Goal: Task Accomplishment & Management: Use online tool/utility

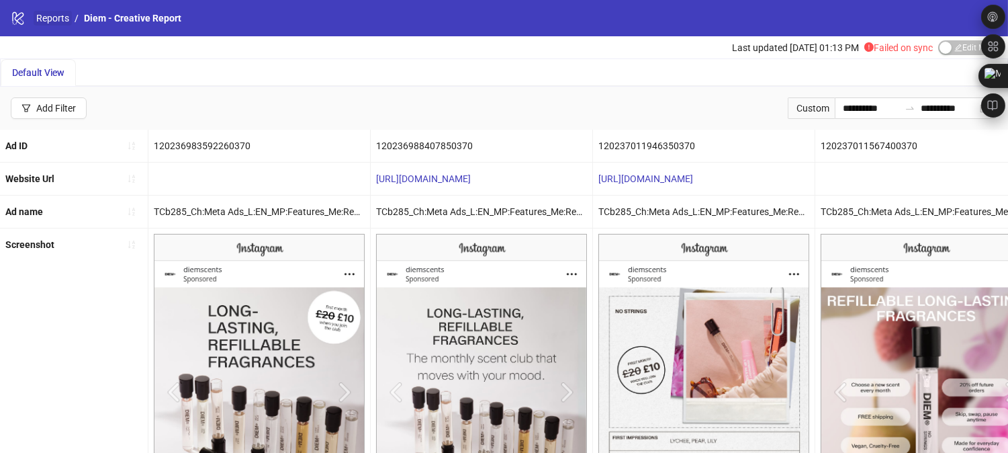
click at [52, 19] on link "Reports" at bounding box center [53, 18] width 38 height 15
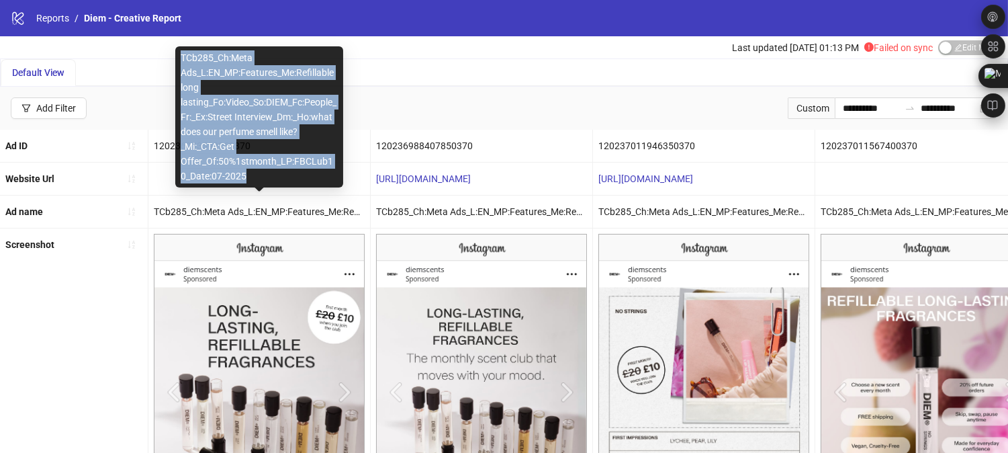
drag, startPoint x: 244, startPoint y: 173, endPoint x: 183, endPoint y: 62, distance: 126.8
click at [183, 62] on div "TCb285_Ch:Meta Ads_L:EN_MP:Features_Me:Refillable long lasting_Fo:Video_So:DIEM…" at bounding box center [259, 116] width 168 height 141
copy div "TCb285_Ch:Meta Ads_L:EN_MP:Features_Me:Refillable long lasting_Fo:Video_So:DIEM…"
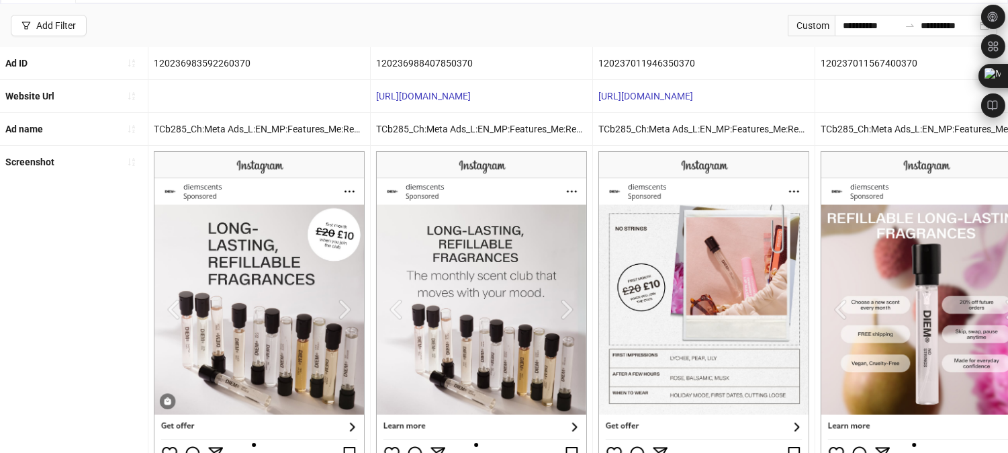
scroll to position [83, 0]
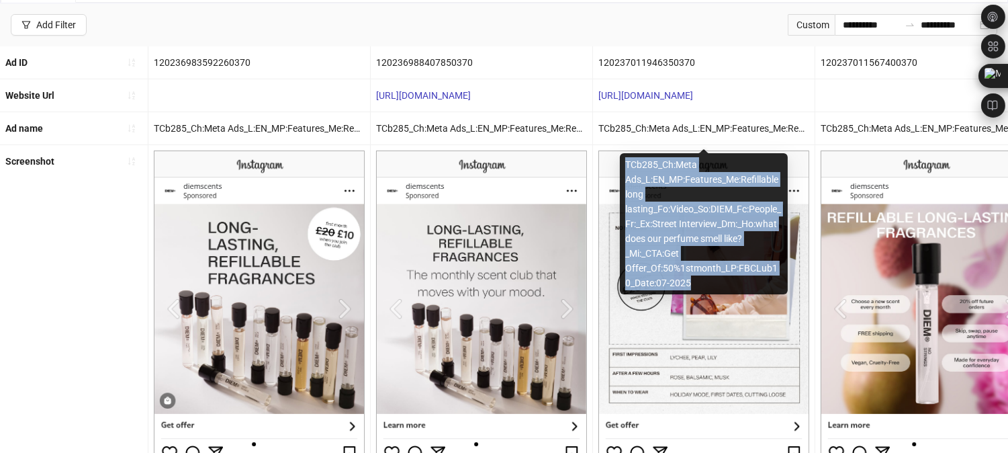
drag, startPoint x: 625, startPoint y: 163, endPoint x: 694, endPoint y: 278, distance: 133.7
click at [694, 278] on div "TCb285_Ch:Meta Ads_L:EN_MP:Features_Me:Refillable long lasting_Fo:Video_So:DIEM…" at bounding box center [704, 223] width 168 height 141
copy div "TCb285_Ch:Meta Ads_L:EN_MP:Features_Me:Refillable long lasting_Fo:Video_So:DIEM…"
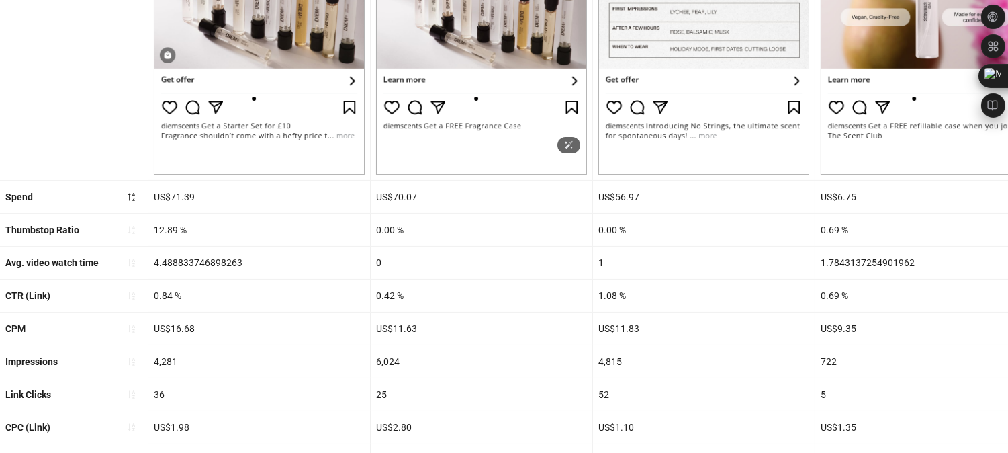
scroll to position [487, 0]
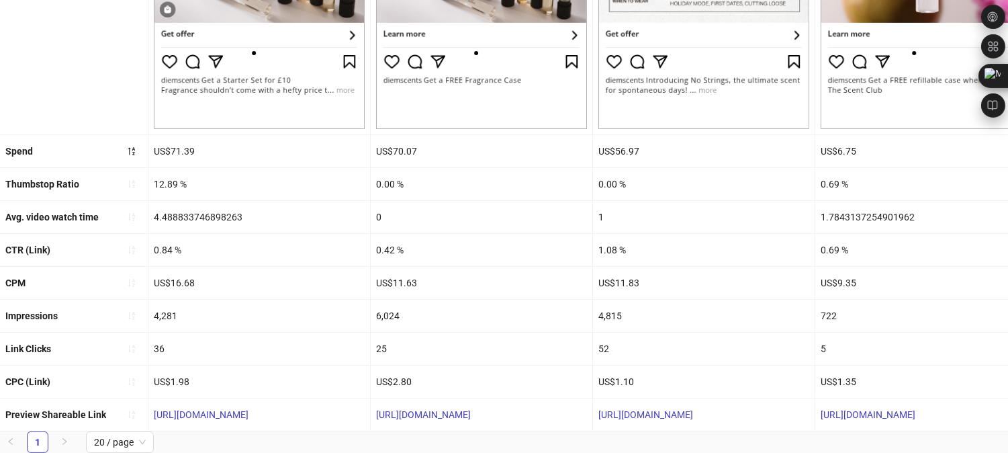
click at [232, 269] on div "US$16.68" at bounding box center [259, 283] width 222 height 32
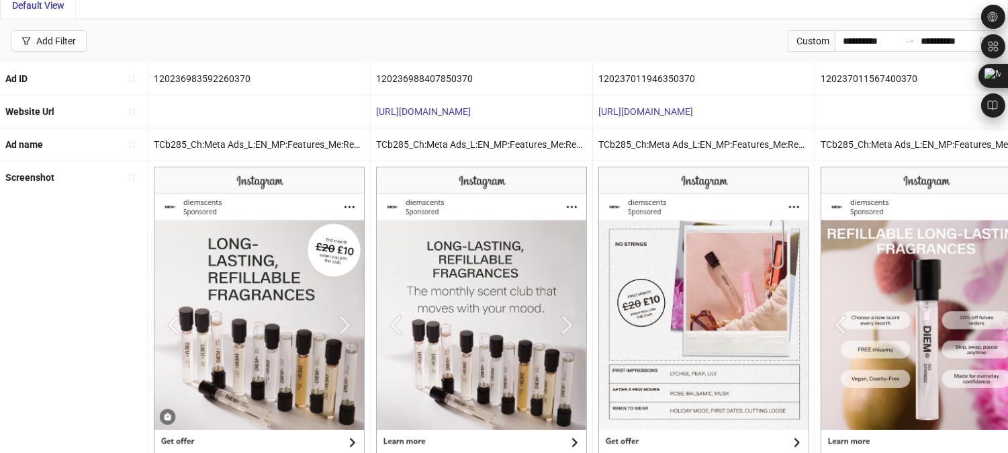
scroll to position [0, 0]
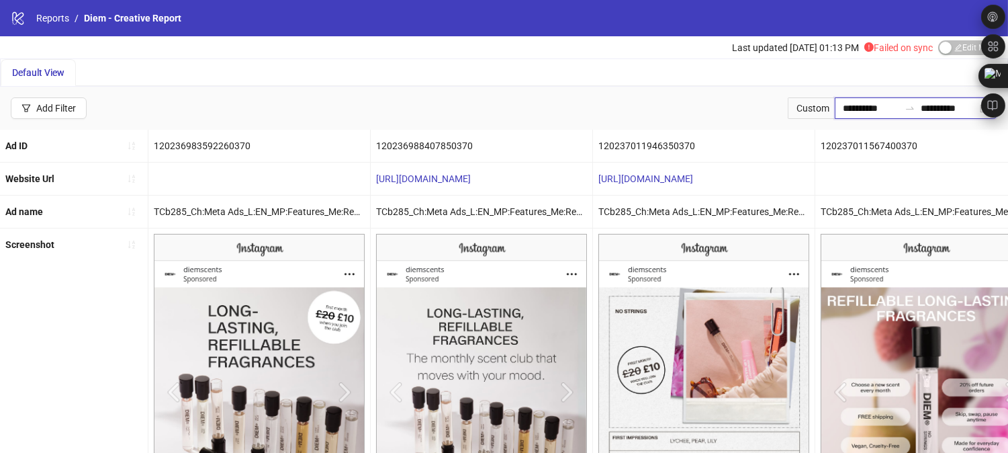
click at [888, 107] on input "**********" at bounding box center [871, 108] width 56 height 15
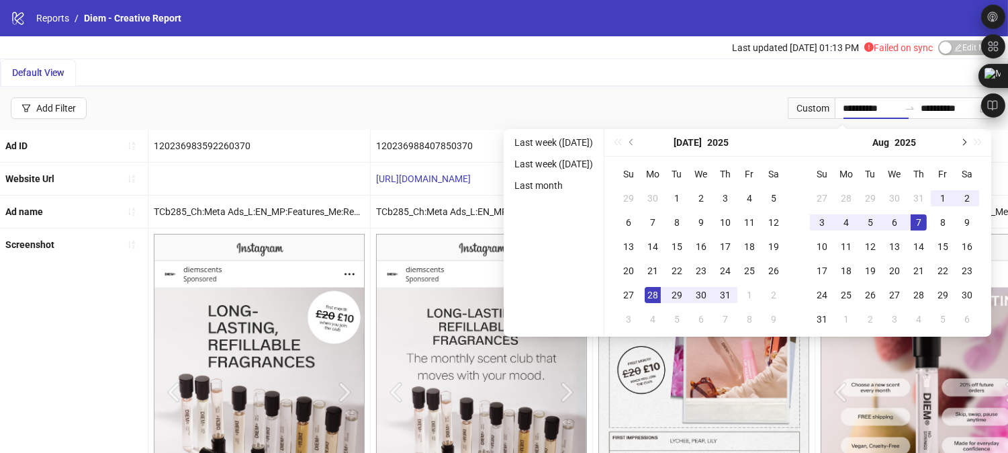
click at [966, 141] on span "Next month (PageDown)" at bounding box center [962, 142] width 7 height 7
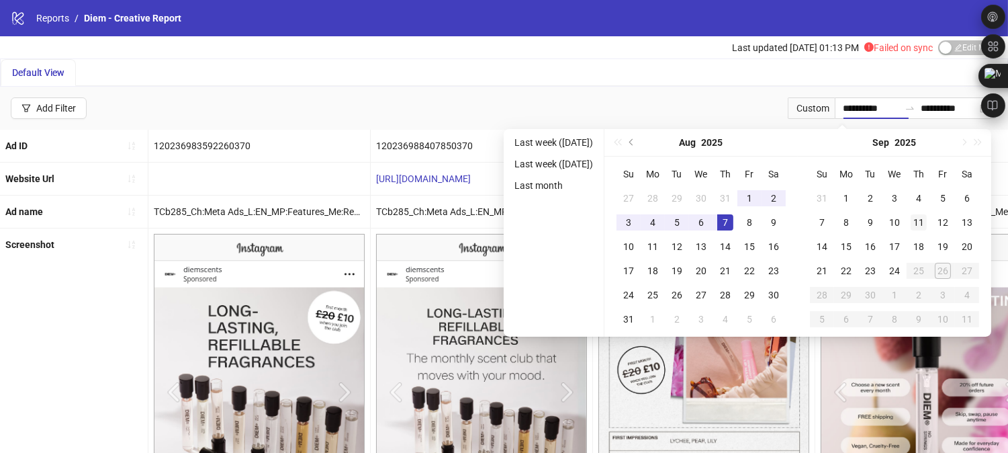
type input "**********"
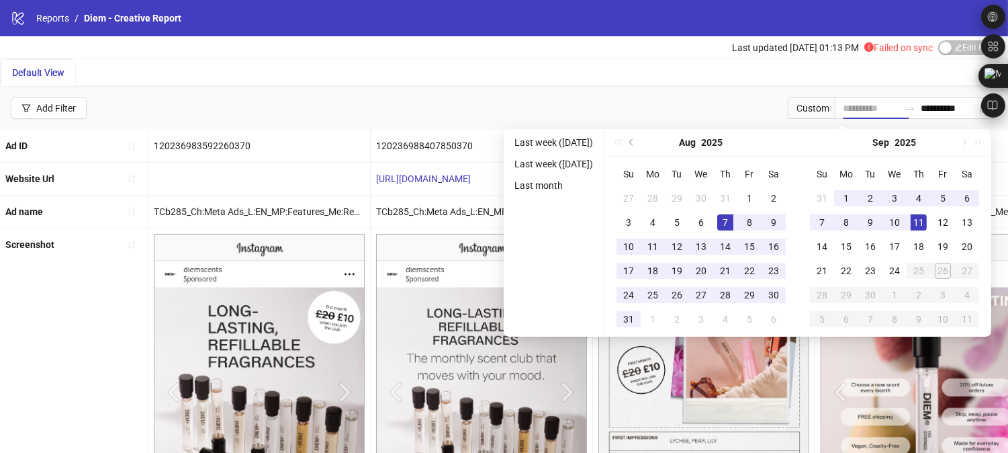
click at [927, 229] on div "11" at bounding box center [918, 222] width 16 height 16
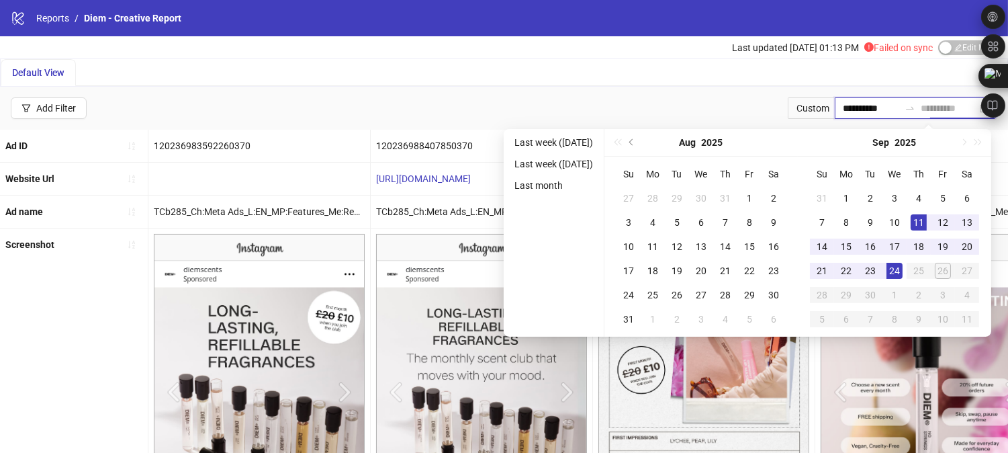
type input "**********"
click at [902, 267] on div "24" at bounding box center [894, 271] width 16 height 16
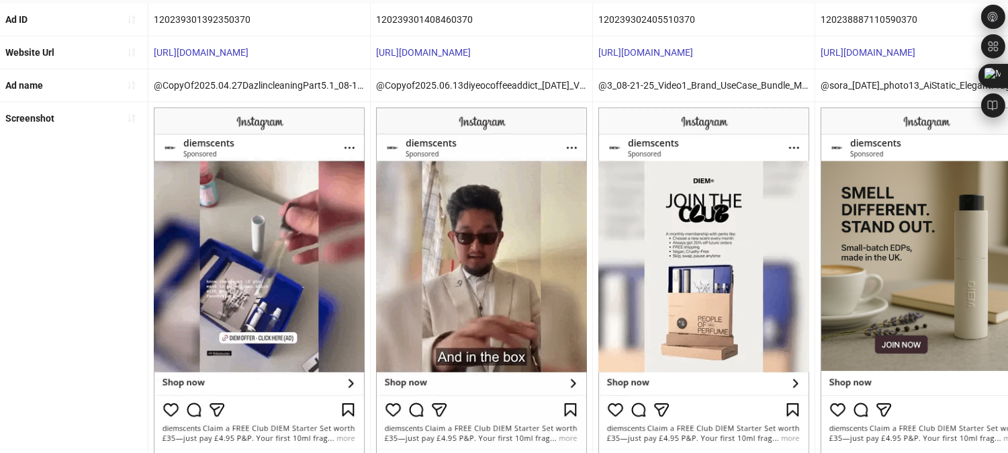
scroll to position [118, 0]
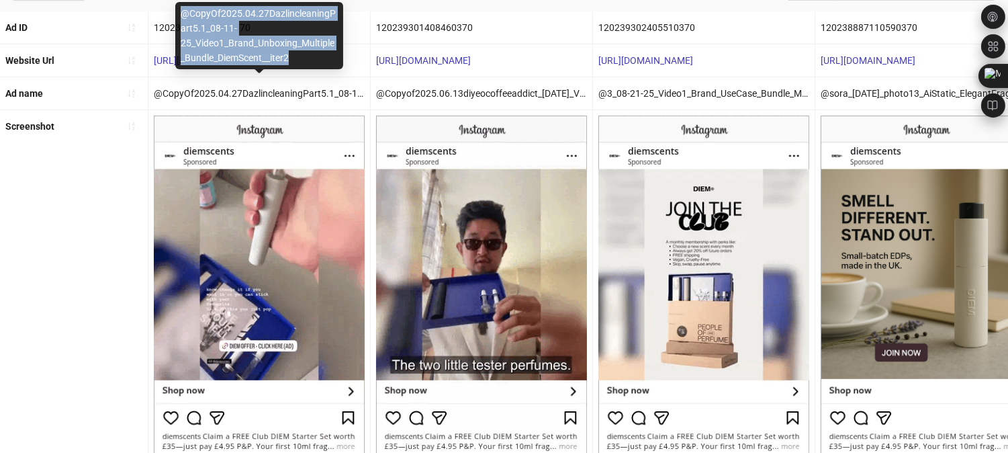
drag, startPoint x: 296, startPoint y: 58, endPoint x: 176, endPoint y: 17, distance: 127.0
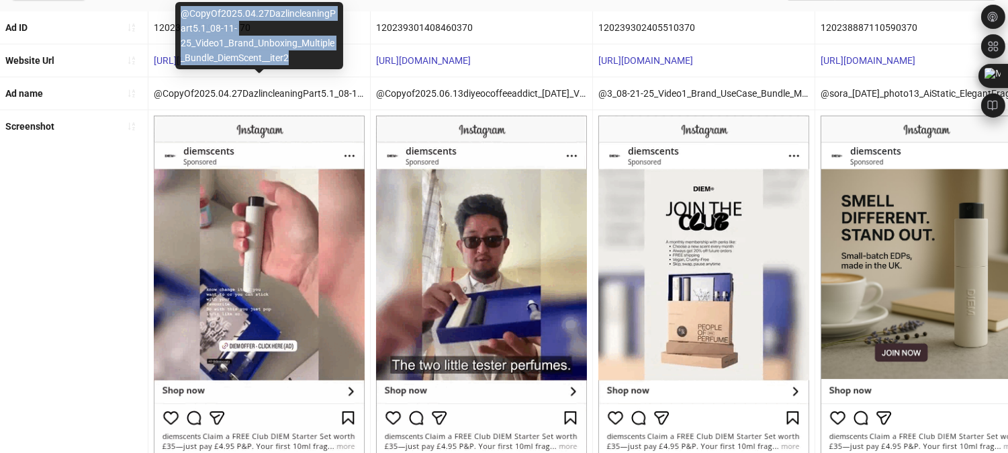
click at [176, 17] on div "@CopyOf2025.04.27DazlincleaningPart5.1_08-11-25_Video1_Brand_Unboxing_Multiple_…" at bounding box center [259, 35] width 168 height 67
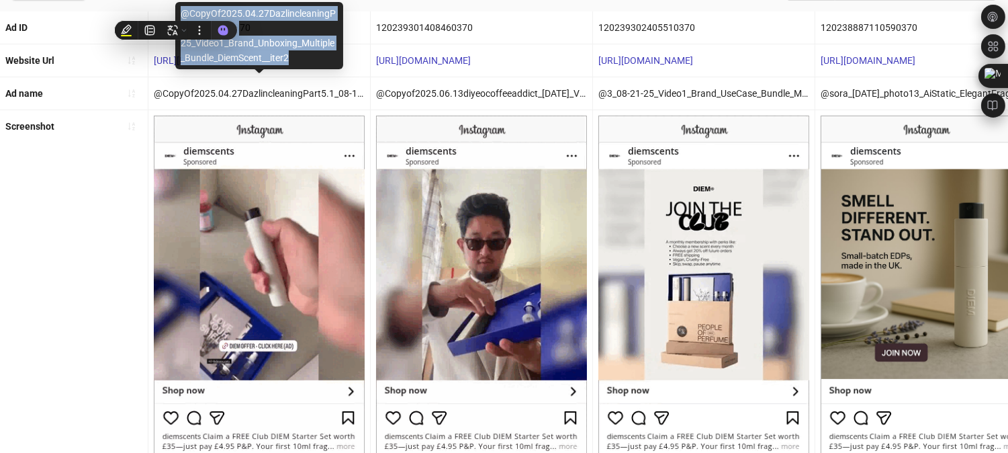
copy div "@CopyOf2025.04.27DazlincleaningPart5.1_08-11-25_Video1_Brand_Unboxing_Multiple_…"
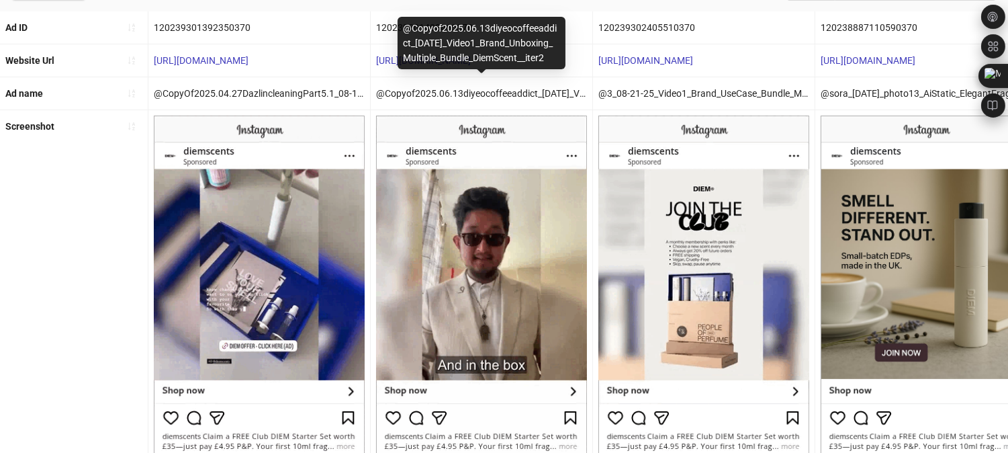
drag, startPoint x: 406, startPoint y: 14, endPoint x: 529, endPoint y: 55, distance: 130.1
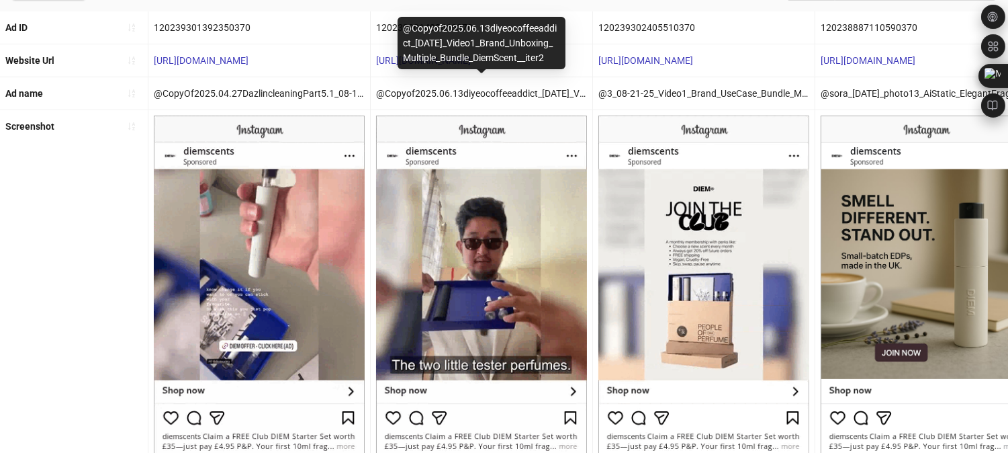
click at [529, 55] on div "@Copyof2025.06.13diyeocoffeeaddict_08-11-25_Video1_Brand_Unboxing_Multiple_Bund…" at bounding box center [481, 43] width 168 height 52
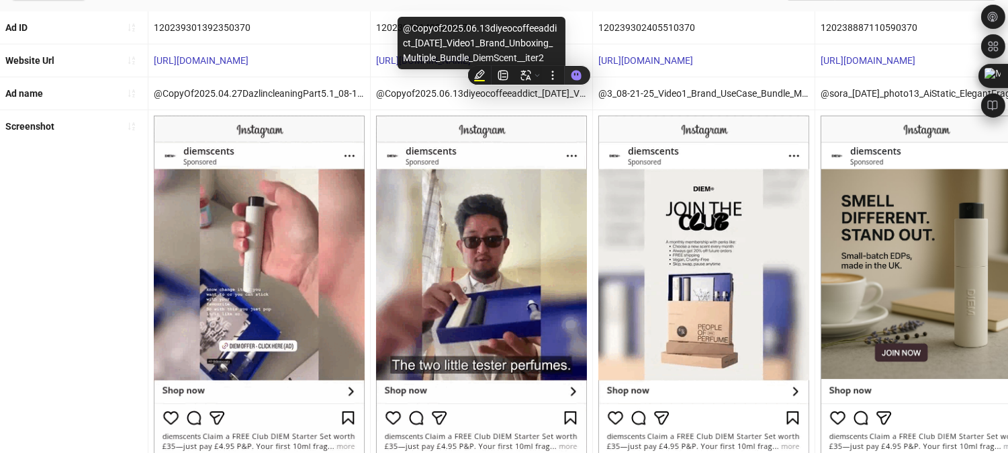
copy div "@Copyof2025.06.13diyeocoffeeaddict_08-11-25_Video1_Brand_Unboxing_Multiple_Bund…"
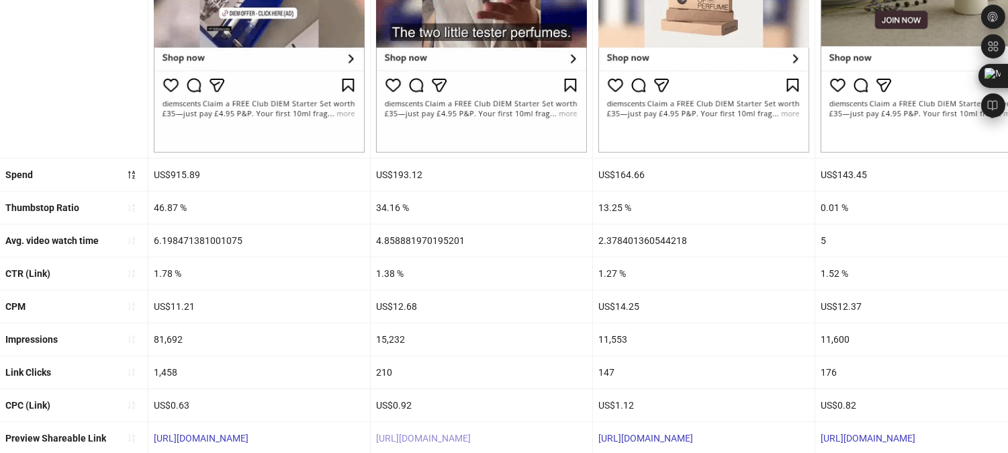
scroll to position [487, 0]
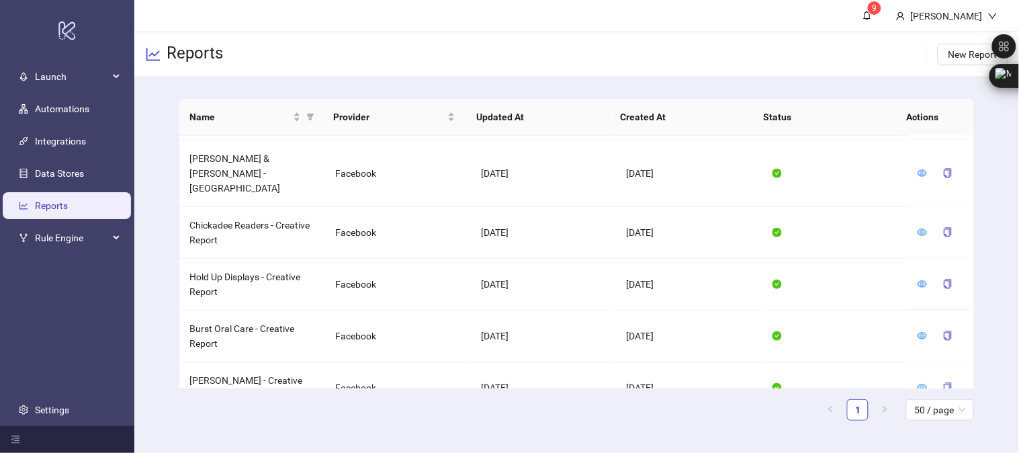
scroll to position [1135, 0]
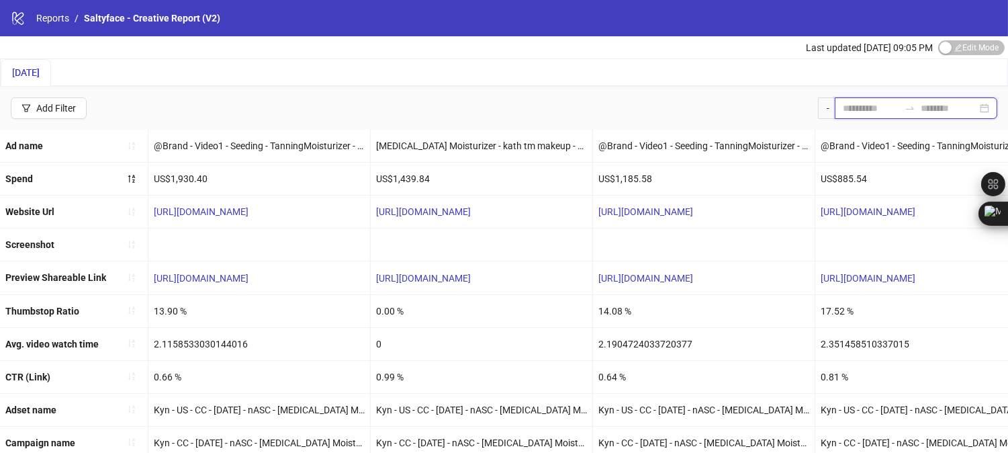
click at [863, 108] on input at bounding box center [871, 108] width 56 height 15
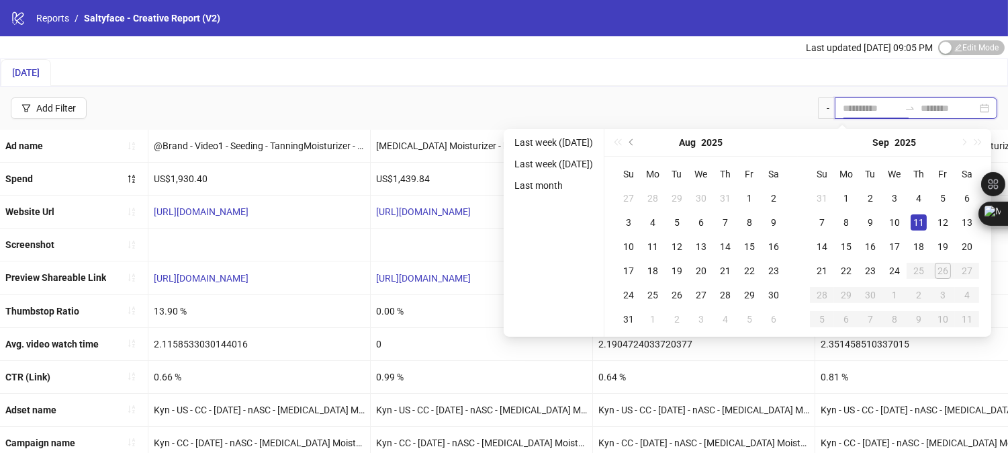
type input "**********"
click at [927, 218] on div "11" at bounding box center [918, 222] width 16 height 16
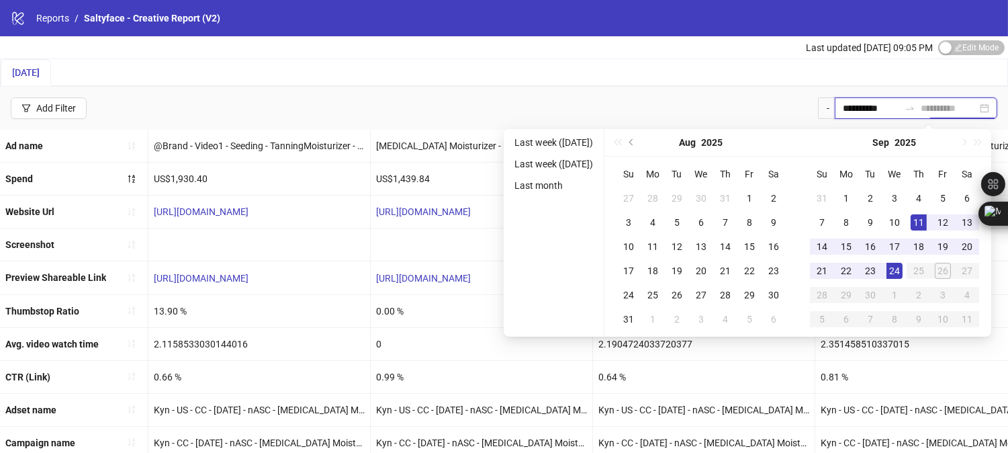
type input "**********"
click at [898, 274] on div "24" at bounding box center [894, 271] width 16 height 16
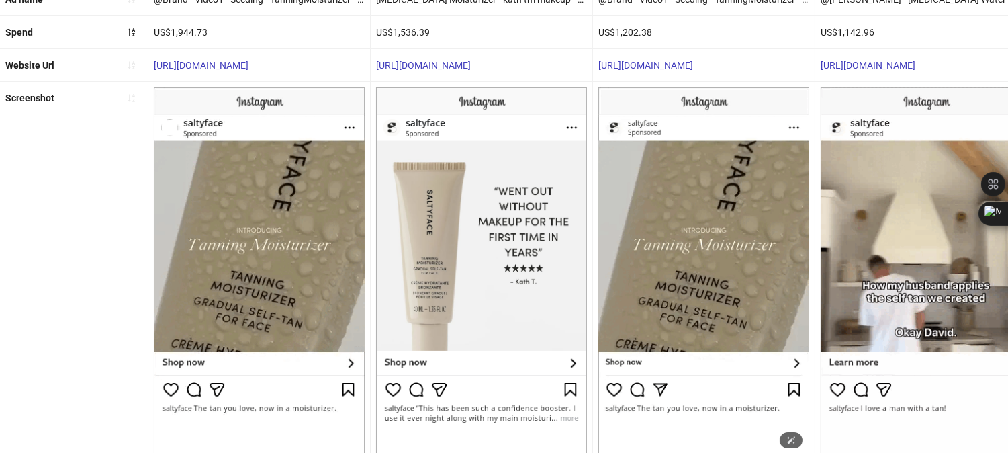
scroll to position [148, 0]
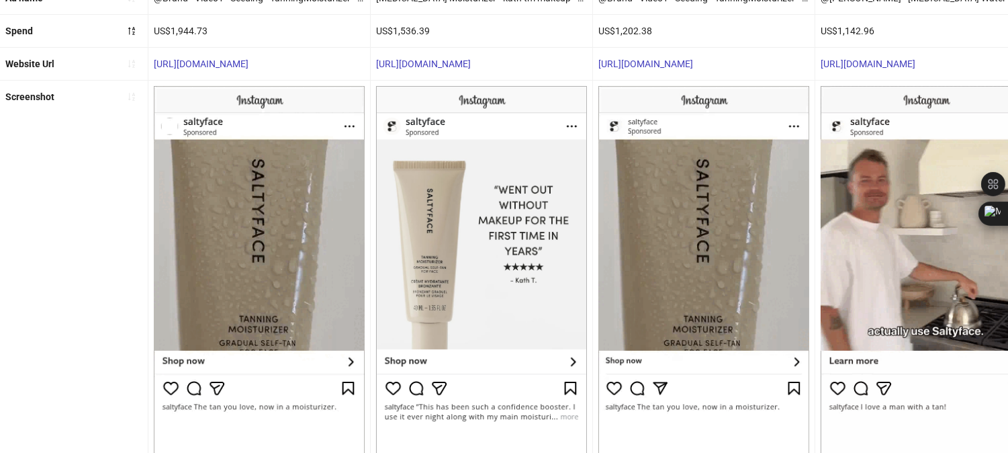
drag, startPoint x: 279, startPoint y: 222, endPoint x: 85, endPoint y: 310, distance: 213.4
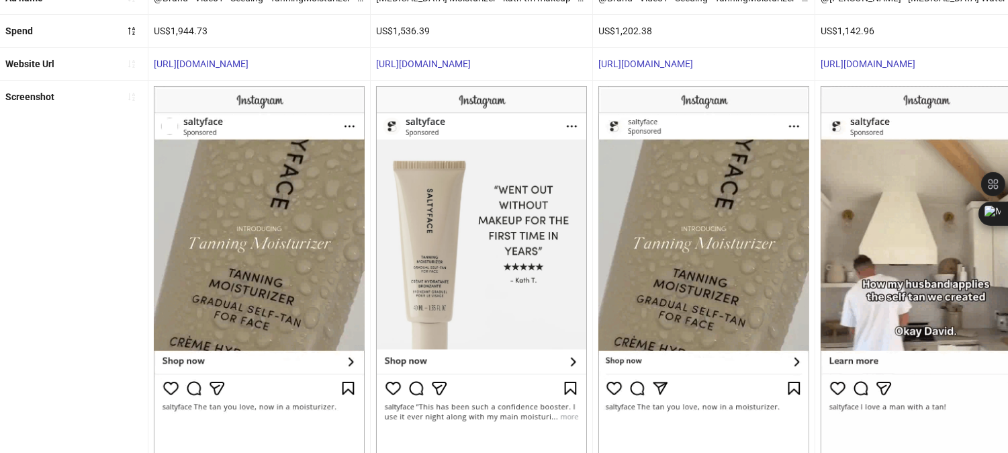
click at [85, 310] on div "Screenshot" at bounding box center [74, 271] width 148 height 380
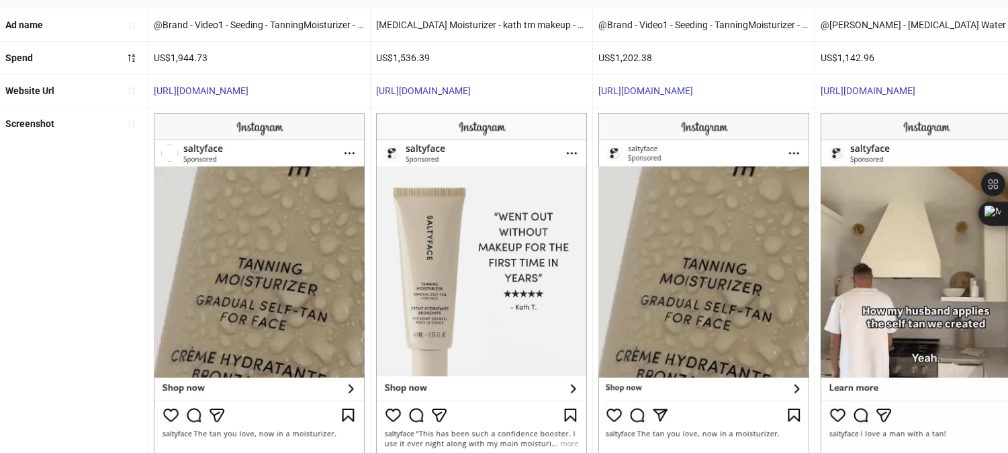
scroll to position [120, 0]
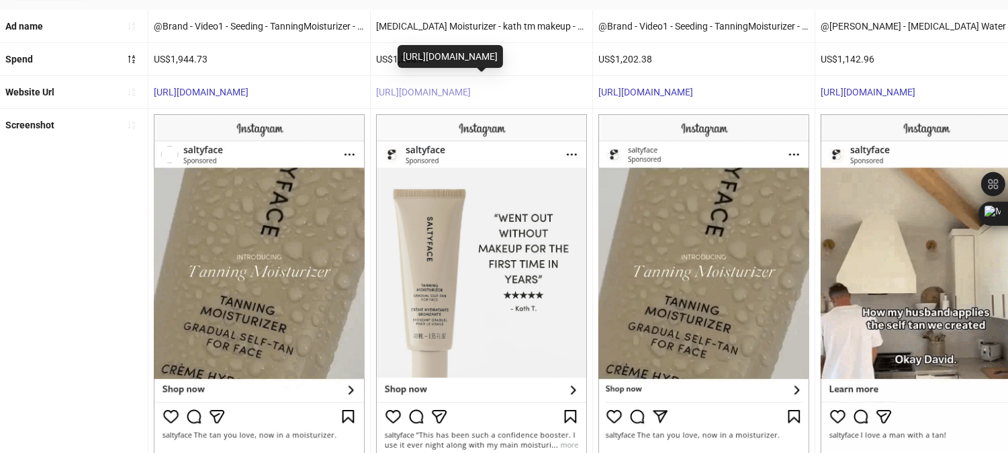
click at [458, 89] on link "https://saltyface.com/products/tanning-moisturizer" at bounding box center [423, 92] width 95 height 11
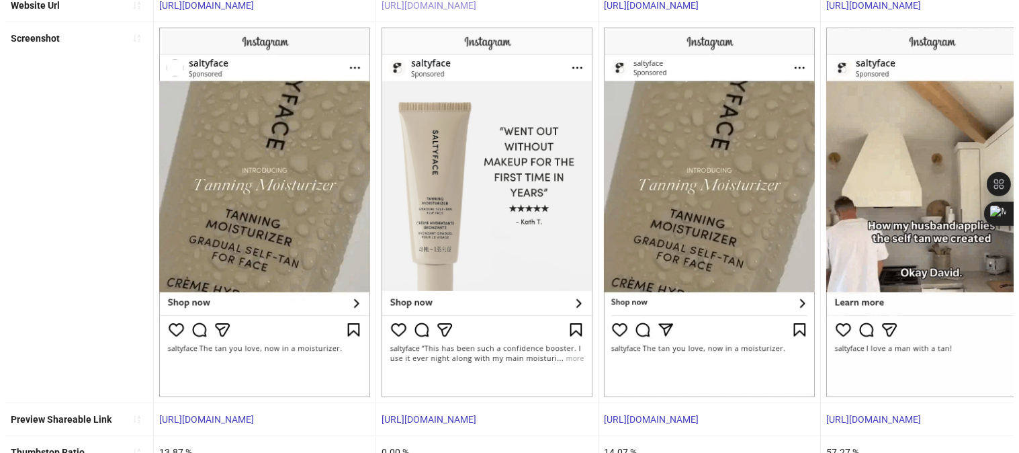
scroll to position [0, 0]
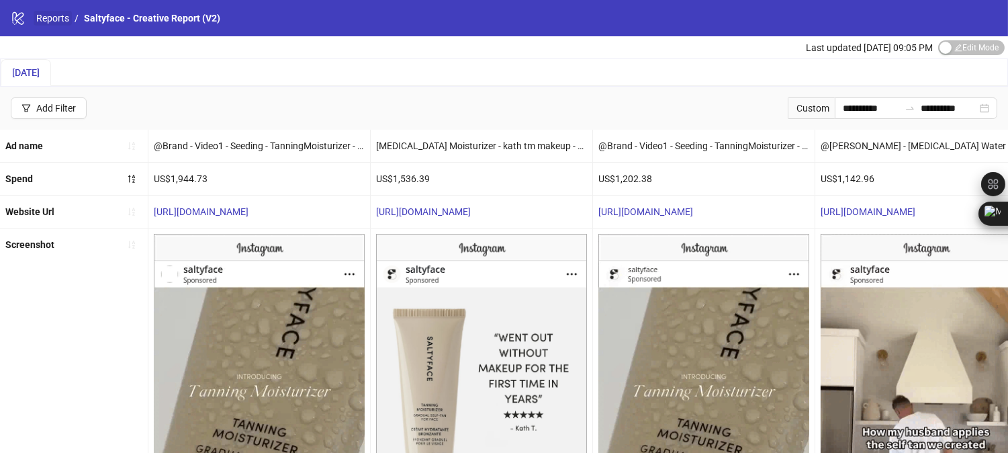
click at [59, 15] on link "Reports" at bounding box center [53, 18] width 38 height 15
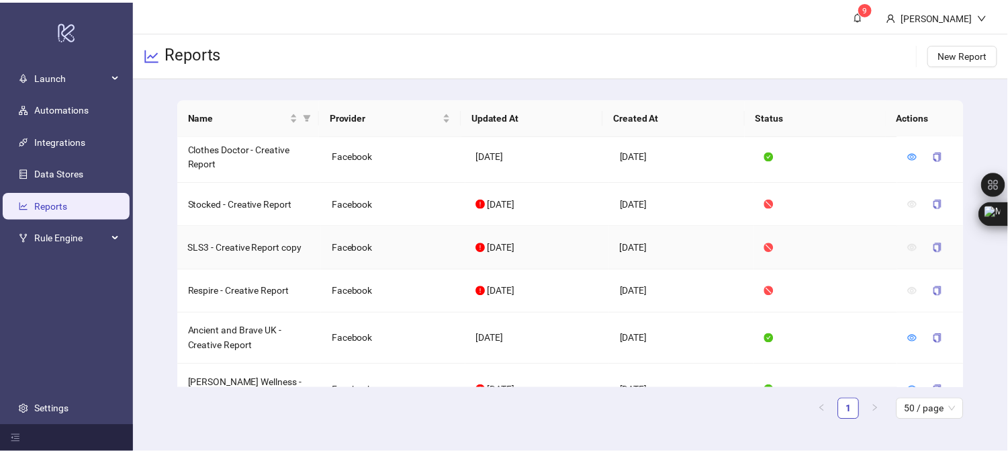
scroll to position [225, 0]
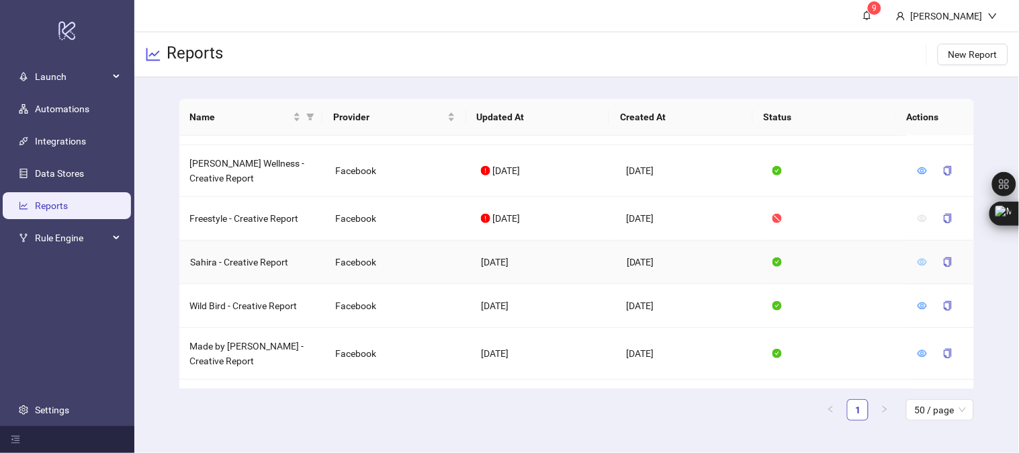
click at [917, 258] on icon "eye" at bounding box center [921, 261] width 9 height 9
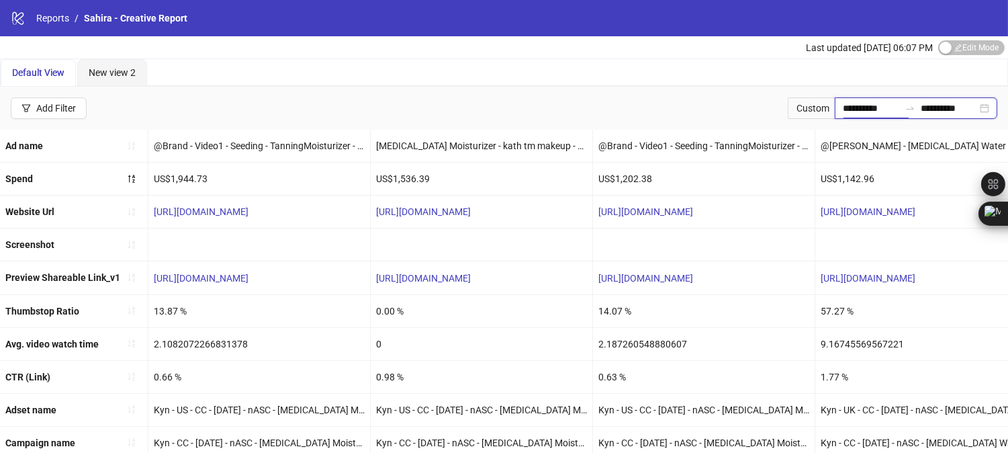
click at [853, 107] on input "**********" at bounding box center [871, 108] width 56 height 15
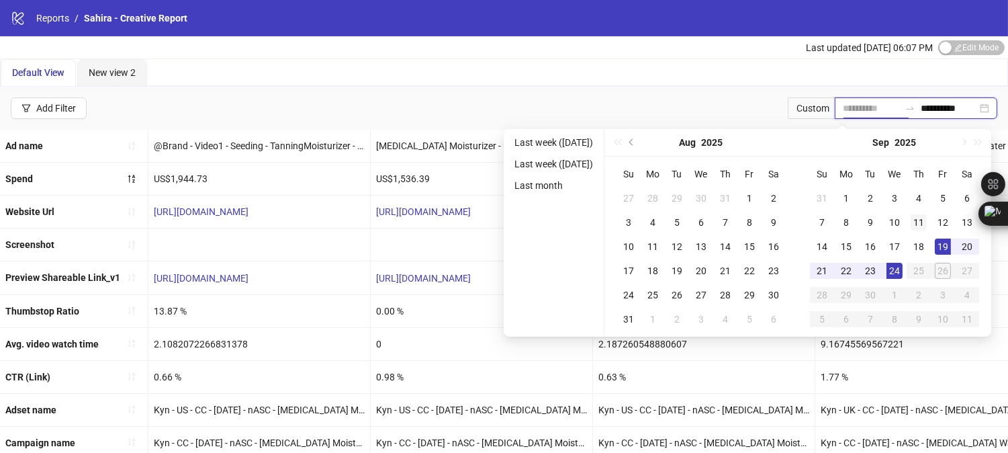
type input "**********"
click at [927, 224] on div "11" at bounding box center [918, 222] width 16 height 16
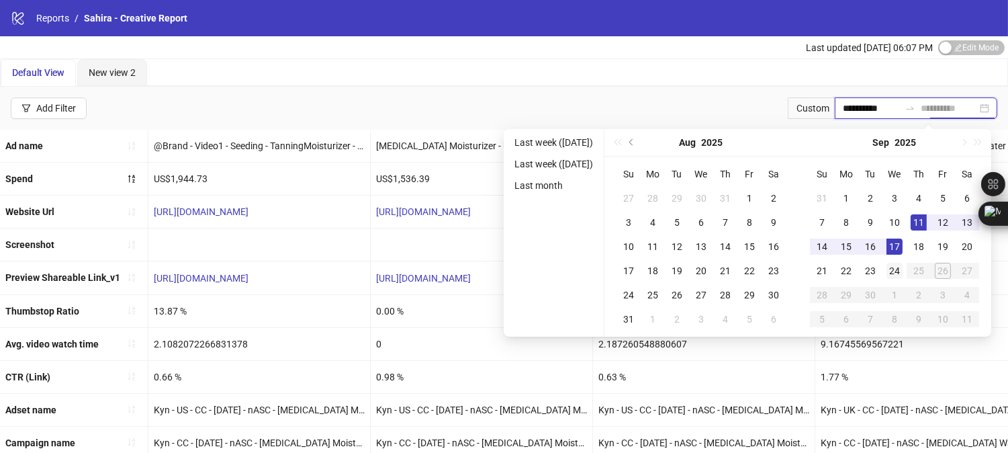
type input "**********"
click at [902, 265] on div "24" at bounding box center [894, 271] width 16 height 16
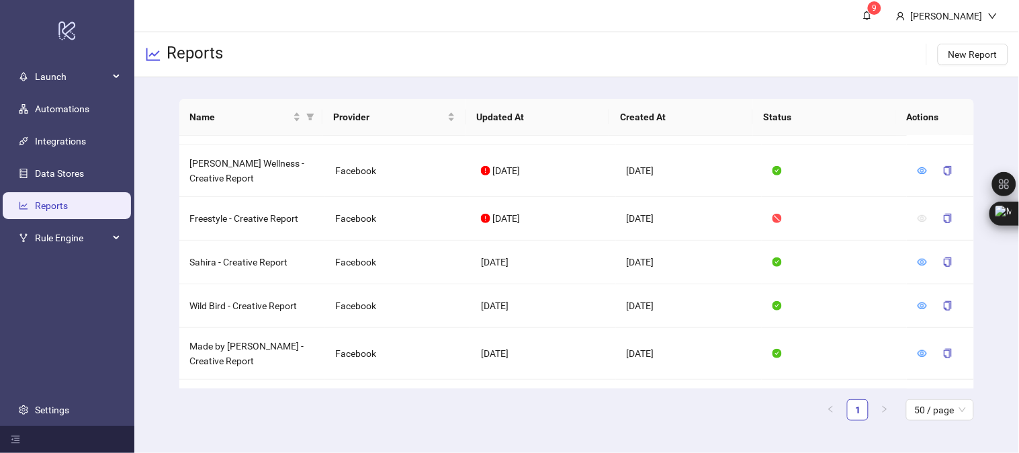
scroll to position [459, 0]
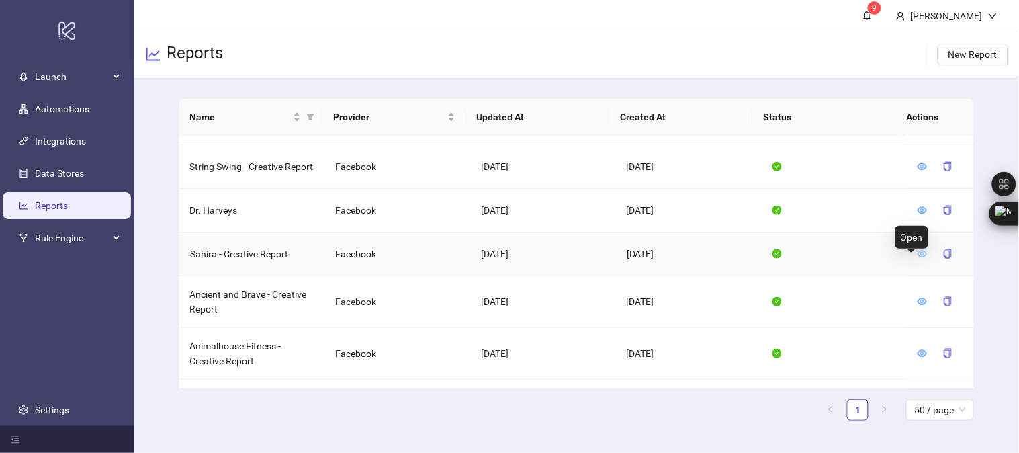
click at [917, 258] on icon "eye" at bounding box center [921, 253] width 9 height 9
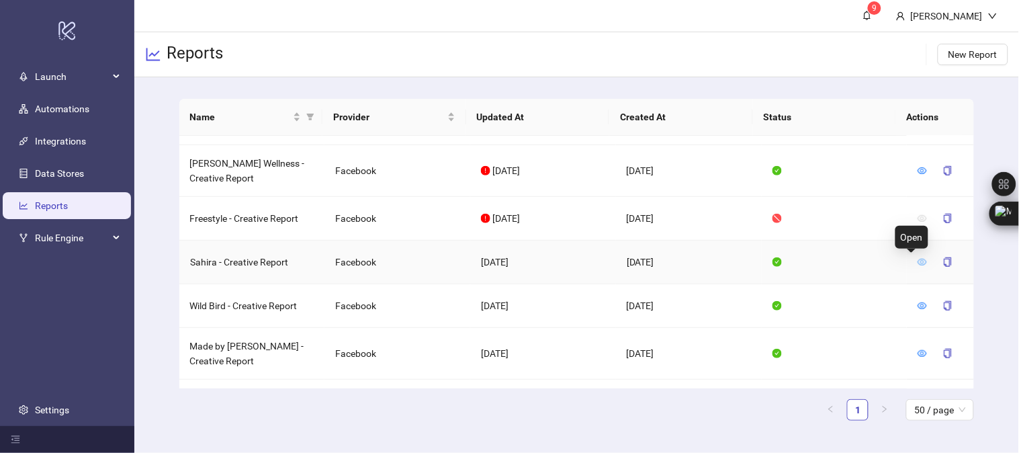
click at [918, 258] on icon "eye" at bounding box center [922, 261] width 9 height 7
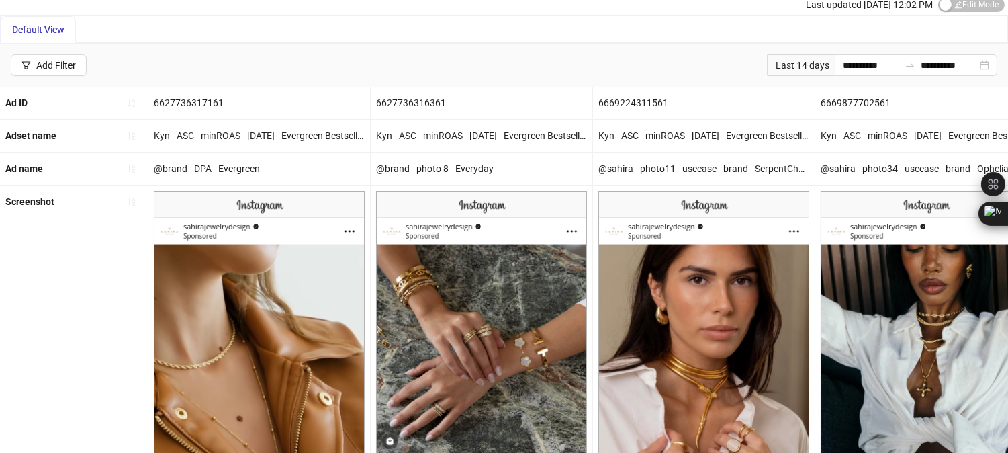
scroll to position [44, 0]
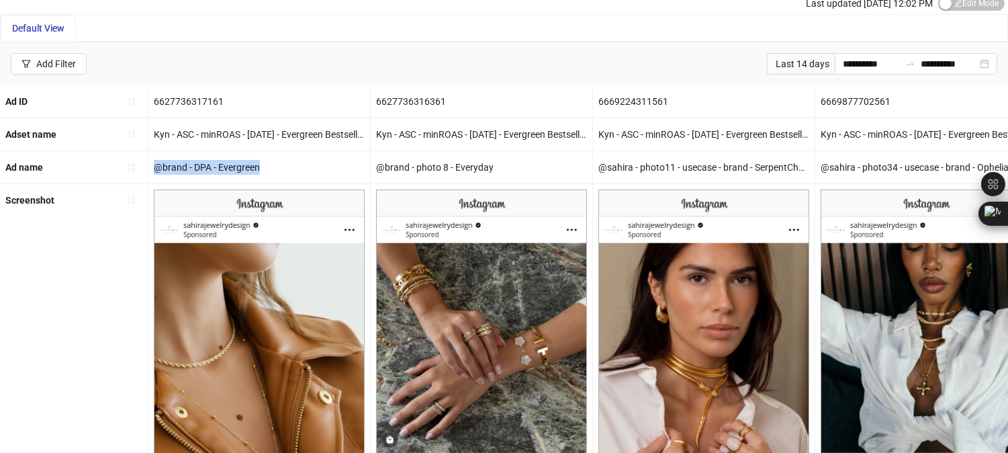
drag, startPoint x: 153, startPoint y: 163, endPoint x: 258, endPoint y: 164, distance: 105.4
click at [258, 164] on div "@brand - DPA - Evergreen" at bounding box center [259, 167] width 222 height 32
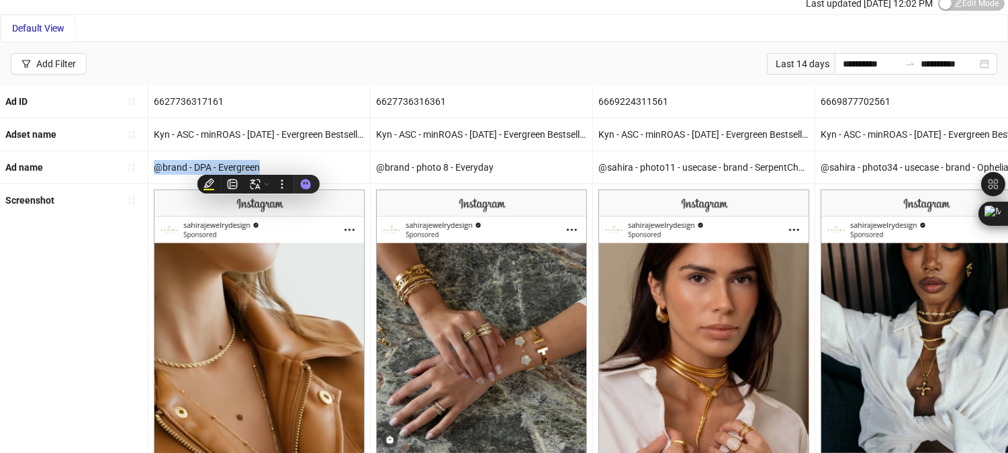
copy div "@brand - DPA - Evergreen"
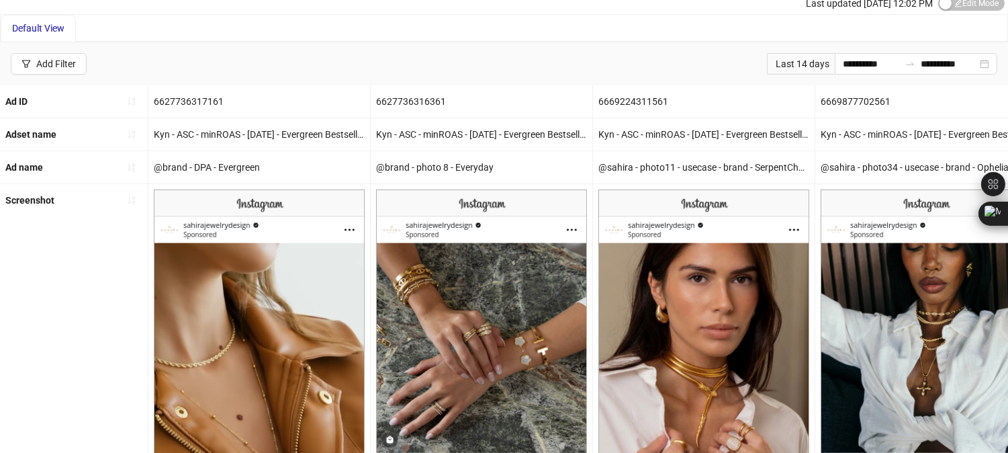
drag, startPoint x: 311, startPoint y: 166, endPoint x: 187, endPoint y: 77, distance: 153.0
click at [187, 77] on div "**********" at bounding box center [504, 63] width 1008 height 43
drag, startPoint x: 154, startPoint y: 166, endPoint x: 259, endPoint y: 164, distance: 104.7
click at [259, 164] on div "@brand - DPA - Evergreen" at bounding box center [259, 167] width 222 height 32
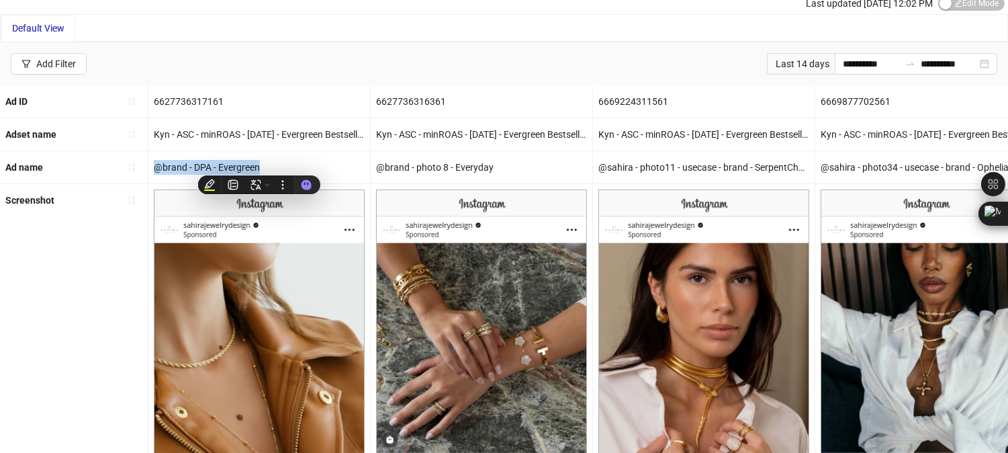
copy div "@brand - DPA - Evergreen"
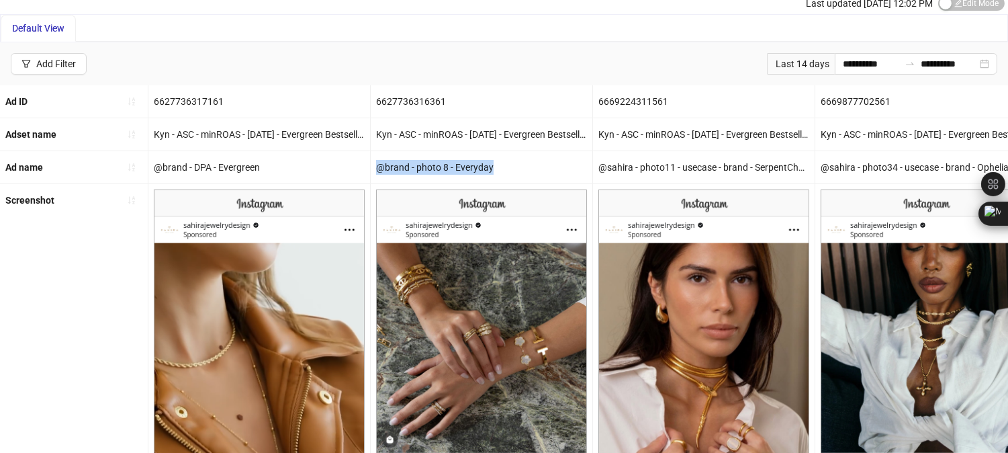
drag, startPoint x: 375, startPoint y: 167, endPoint x: 493, endPoint y: 167, distance: 118.8
click at [493, 167] on div "@brand - photo 8 - Everyday" at bounding box center [482, 167] width 222 height 32
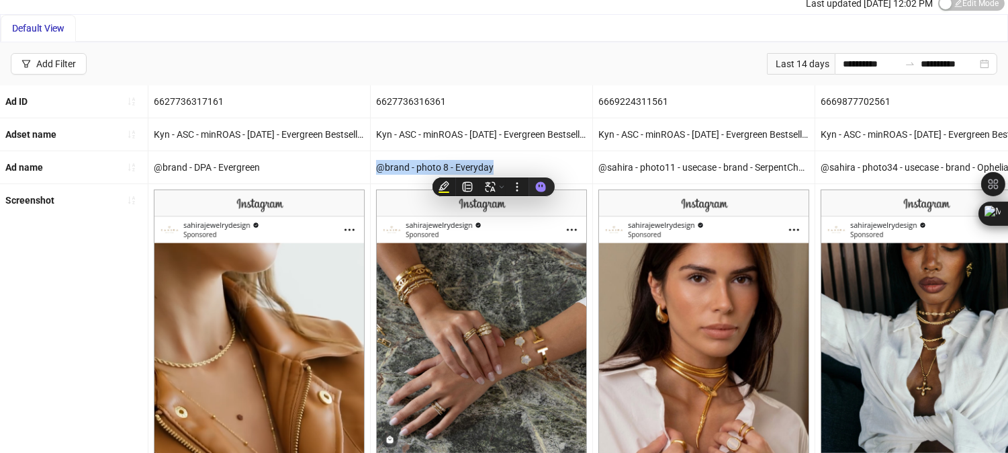
copy div "@brand - photo 8 - Everyday"
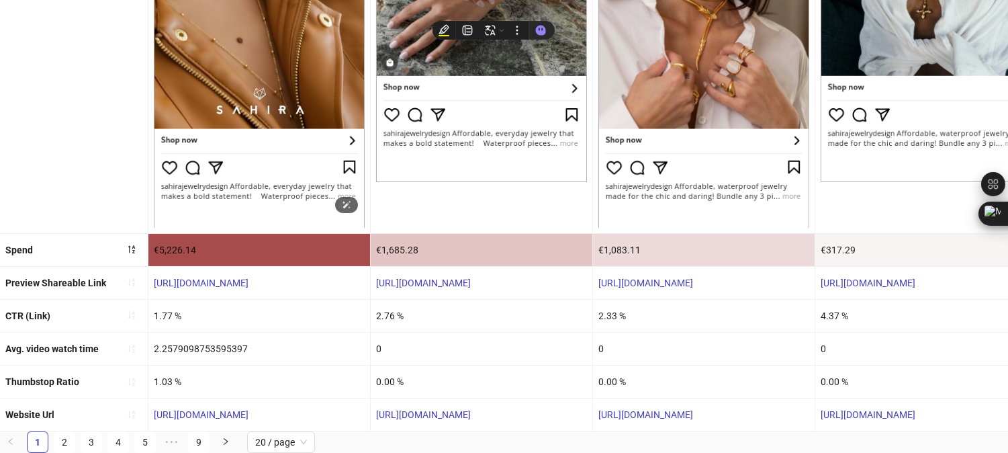
scroll to position [433, 0]
copy div "@brand - photo 8 - Everyday"
